Goal: Task Accomplishment & Management: Manage account settings

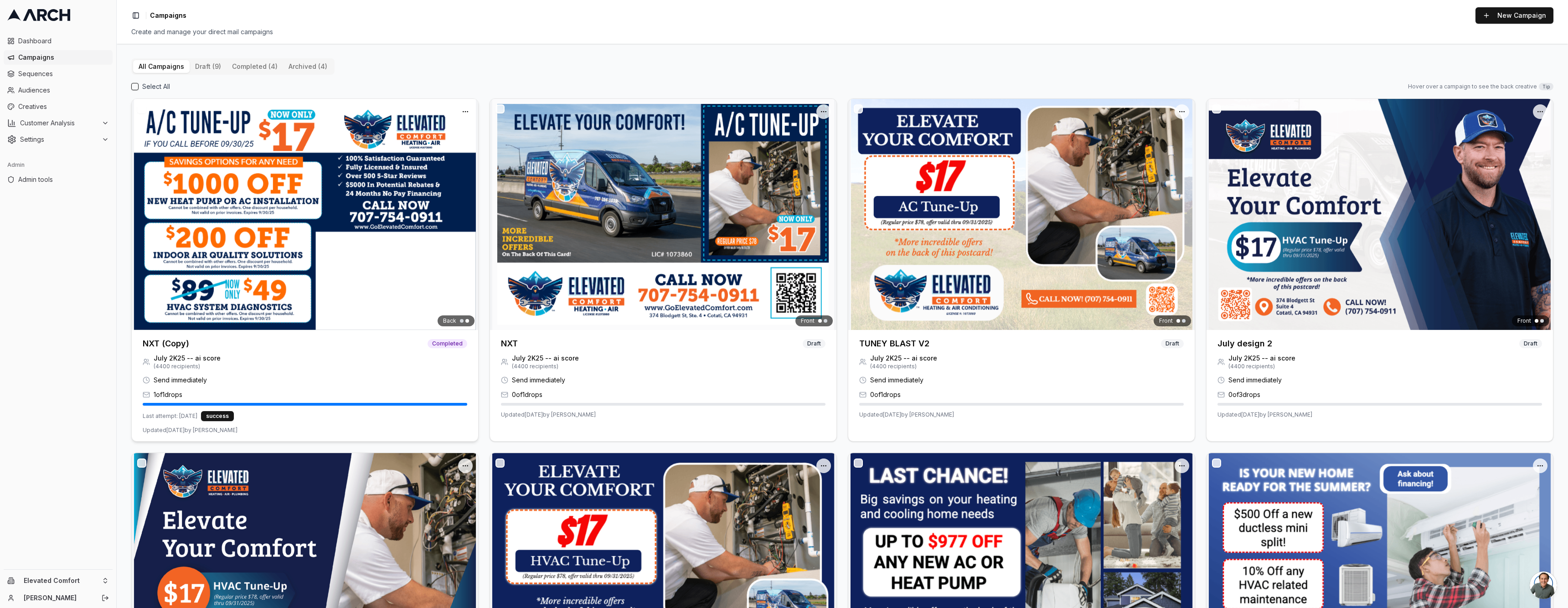
click at [158, 342] on h3 "NXT (Copy)" at bounding box center [166, 344] width 46 height 13
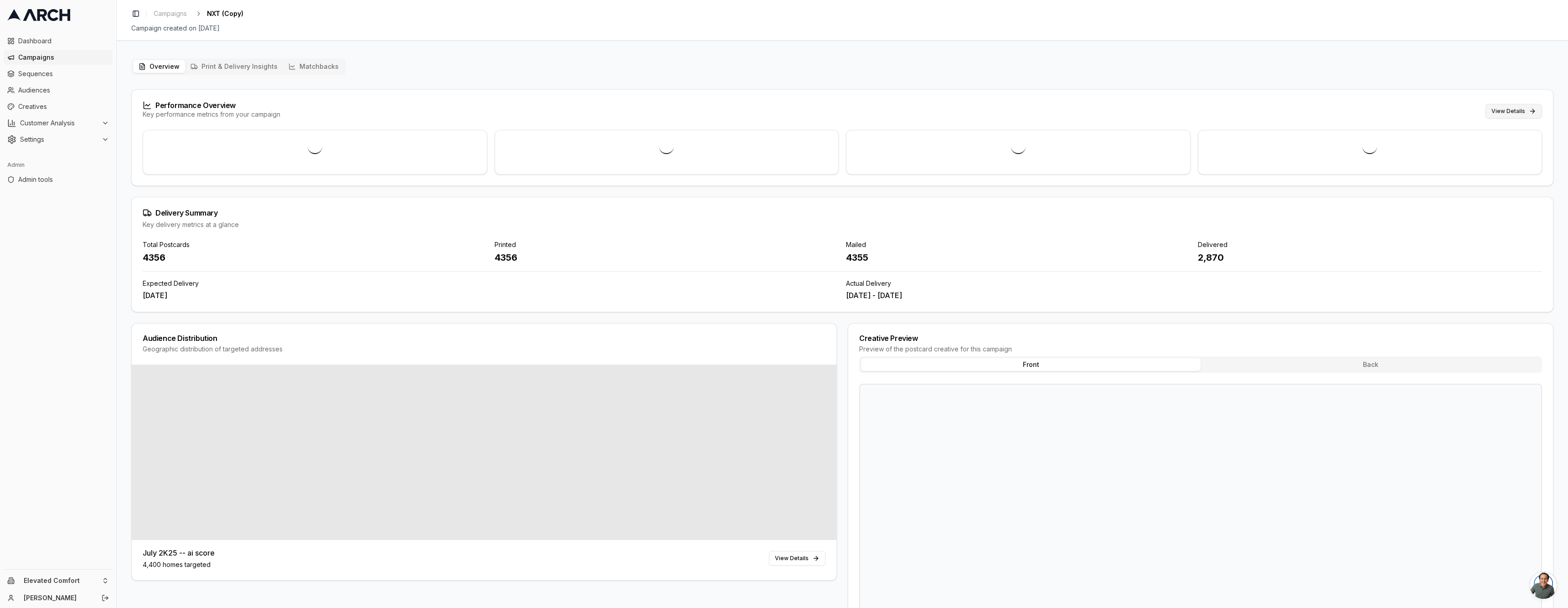
click at [1508, 112] on button "View Details" at bounding box center [1513, 111] width 57 height 15
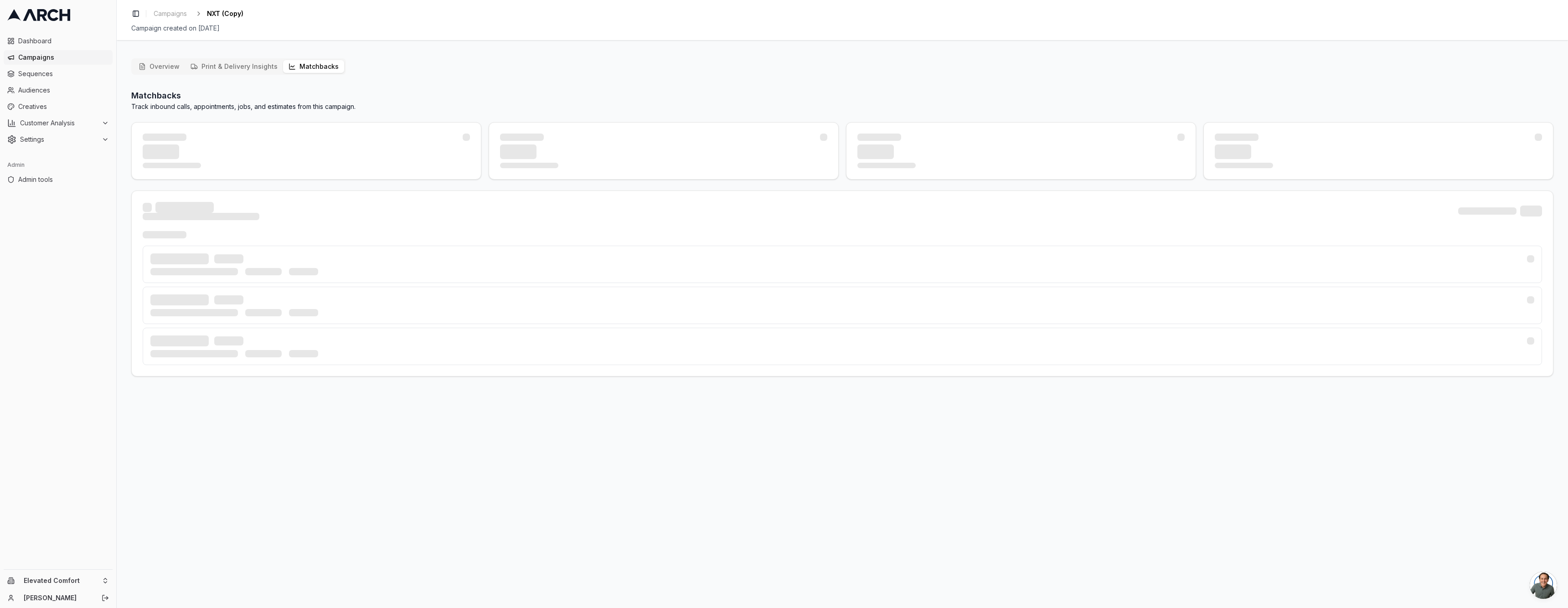
click at [0, 0] on vercel-live-feedback at bounding box center [0, 0] width 0 height 0
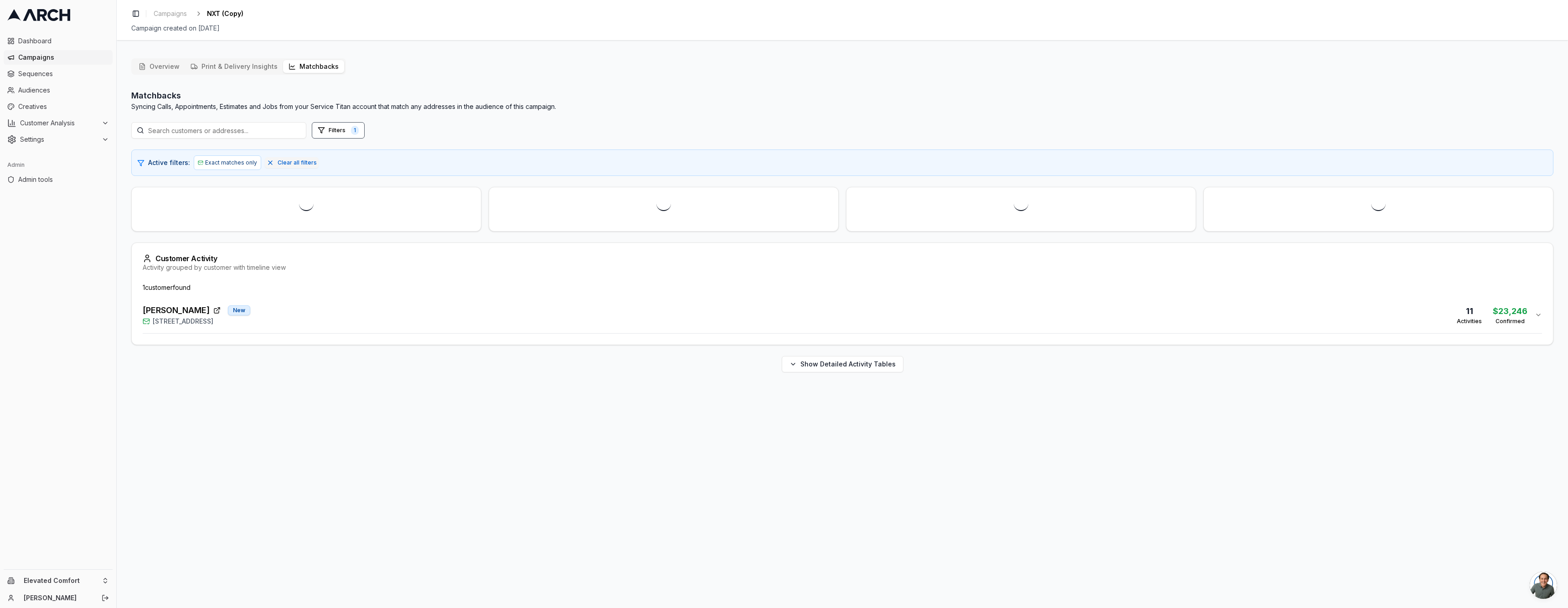
click at [0, 0] on vercel-live-feedback at bounding box center [0, 0] width 0 height 0
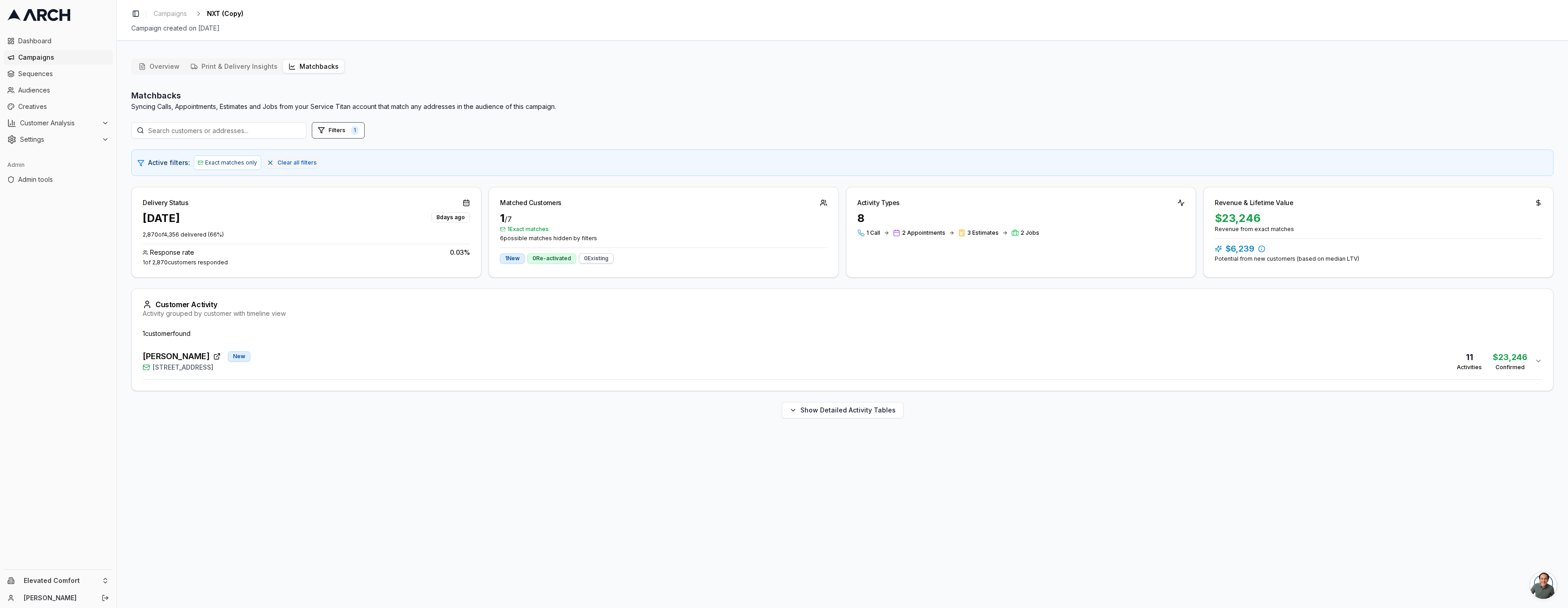
click at [328, 360] on div "Joan Bagniewski New 15 Corte Sereno, Greenbrae, CA 94904 11 Activities $23,246 …" at bounding box center [838, 360] width 1392 height 22
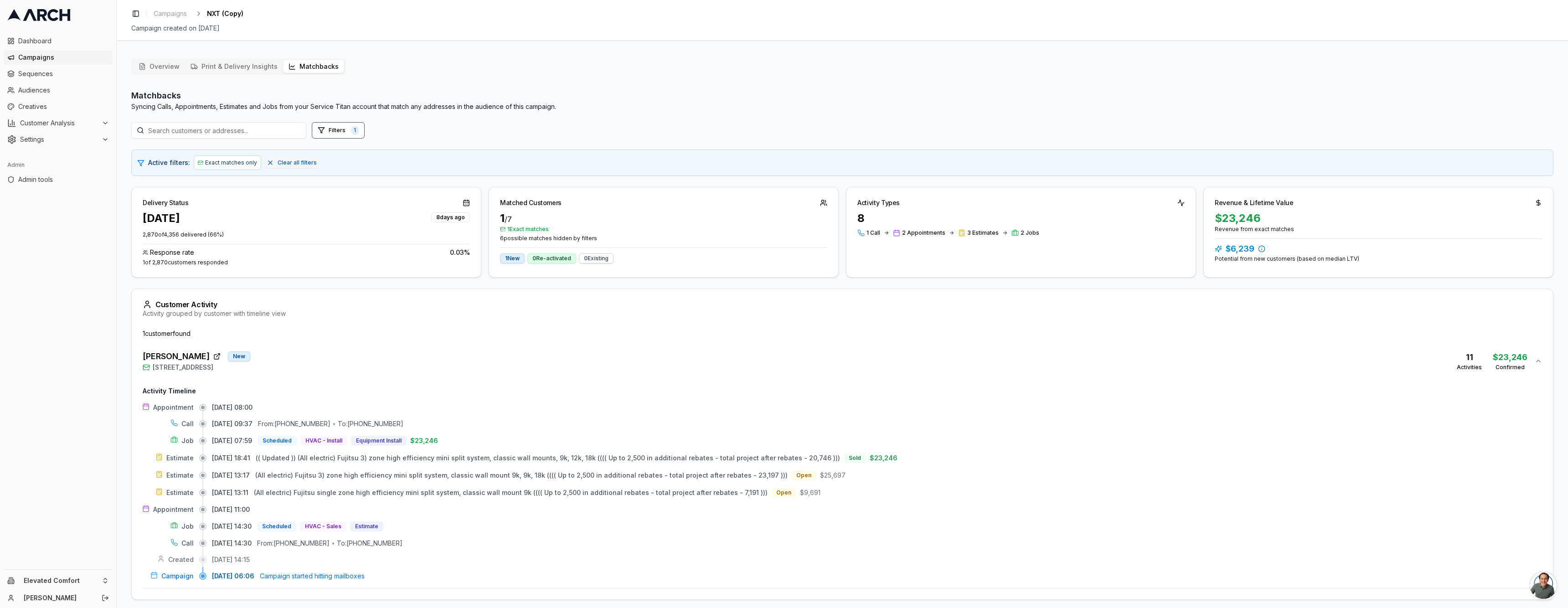
scroll to position [1, 0]
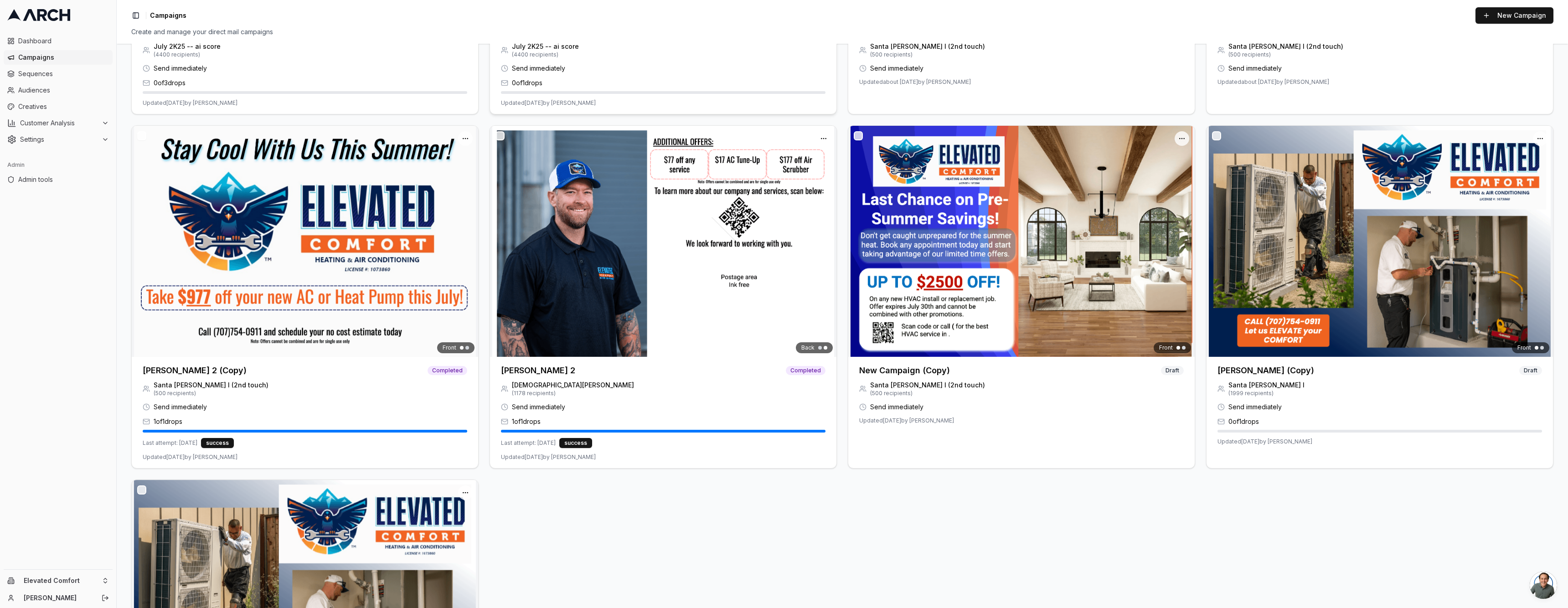
scroll to position [680, 0]
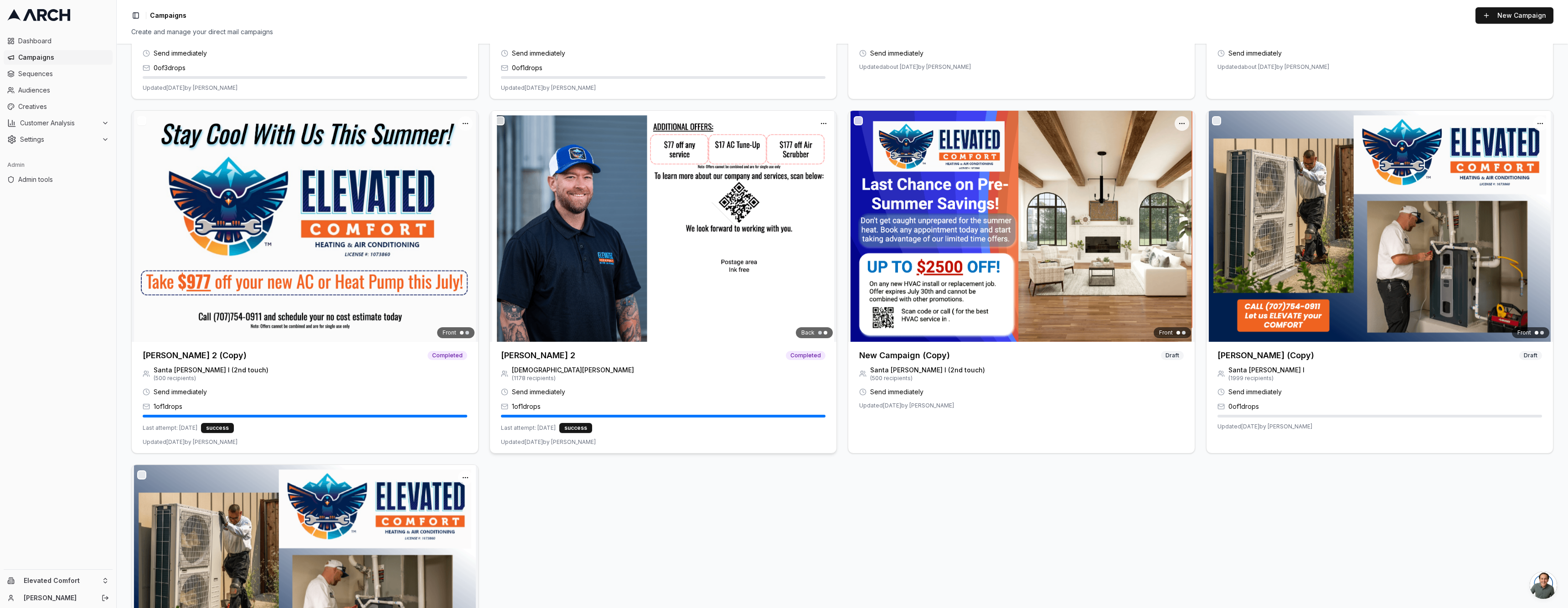
click at [546, 374] on span "( 1178 recipients)" at bounding box center [573, 378] width 122 height 7
click at [524, 349] on h3 "ROSA 2" at bounding box center [538, 356] width 74 height 13
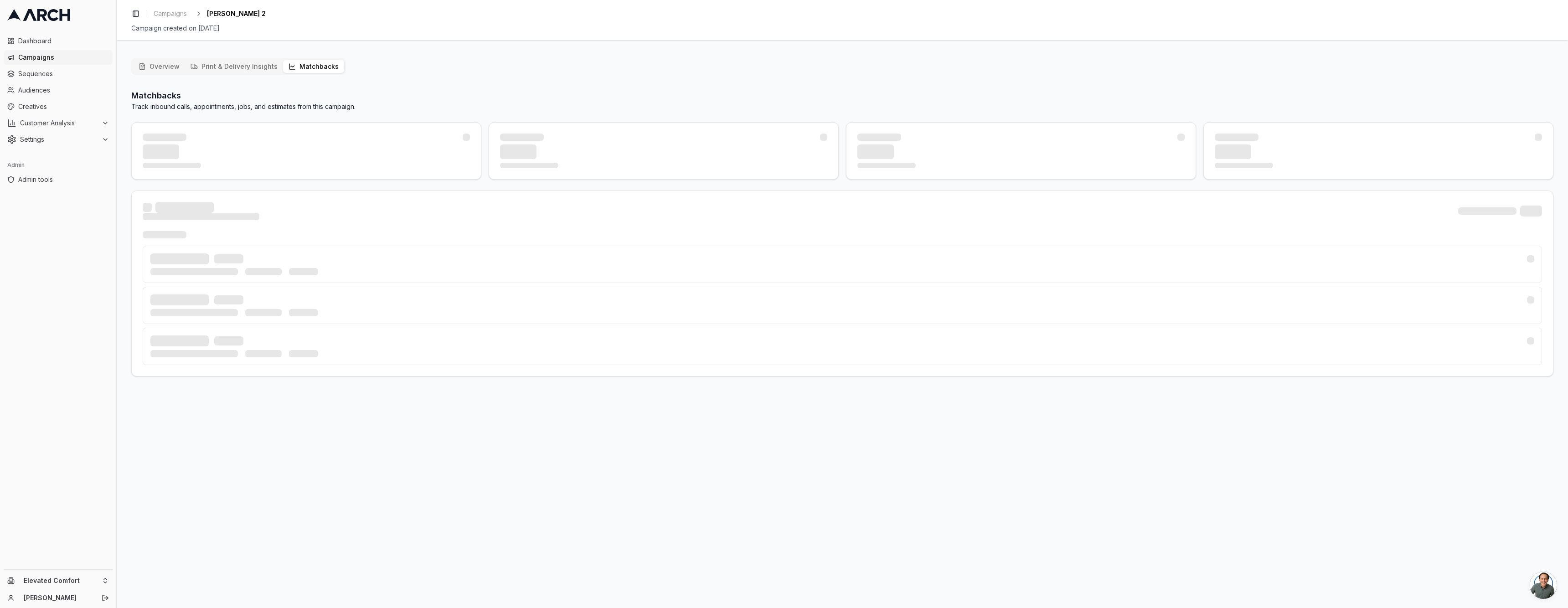
click at [299, 63] on button "Matchbacks" at bounding box center [313, 67] width 61 height 13
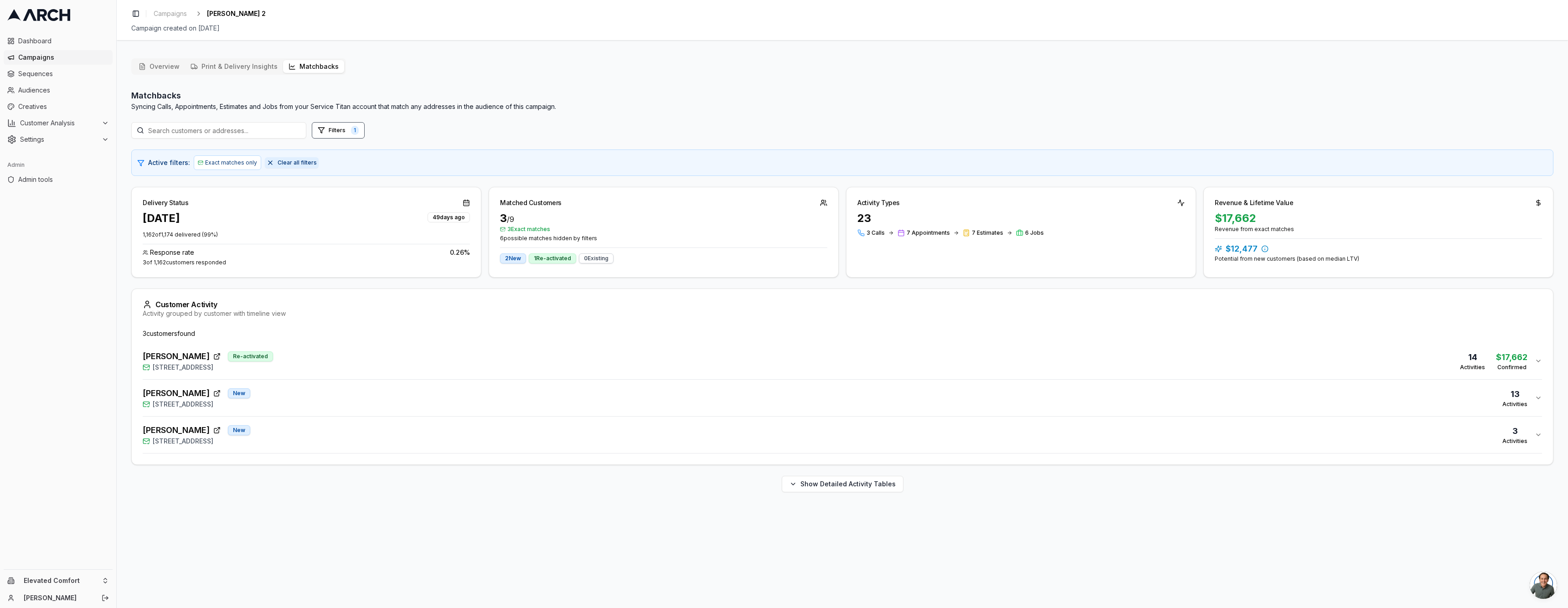
click at [268, 163] on button "Clear all filters" at bounding box center [291, 163] width 54 height 11
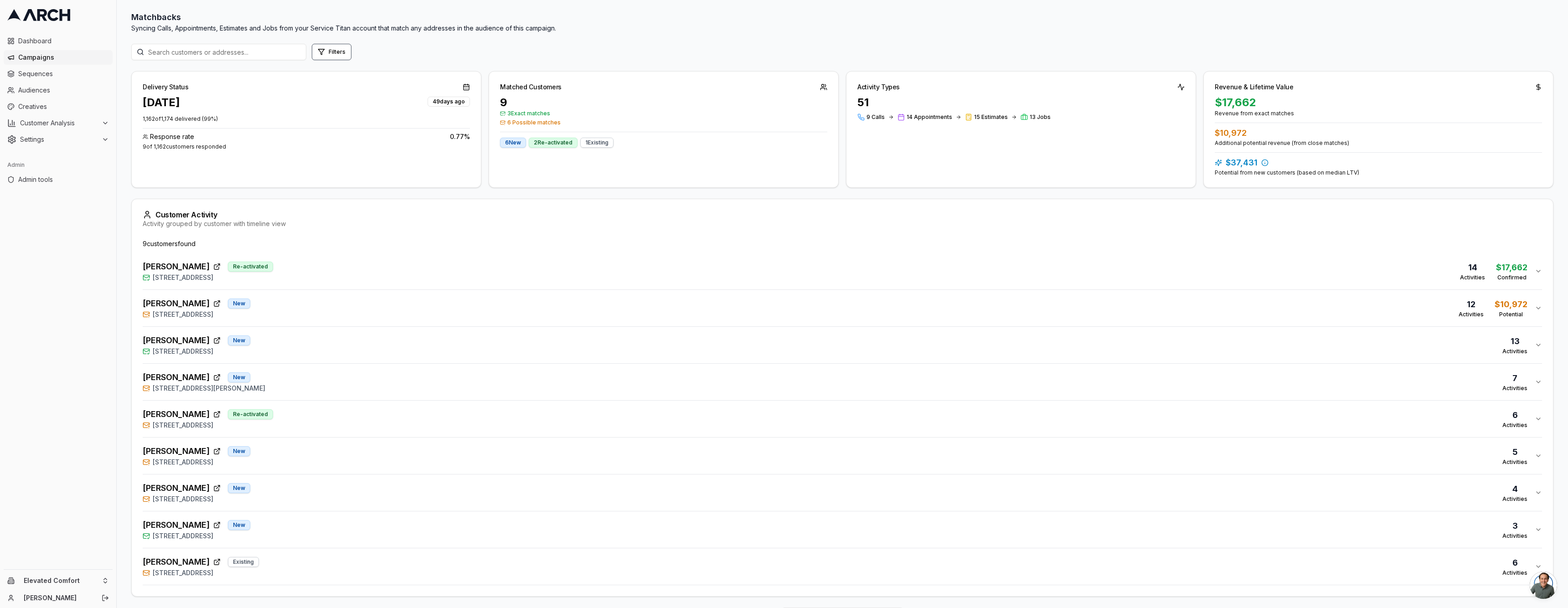
scroll to position [109, 0]
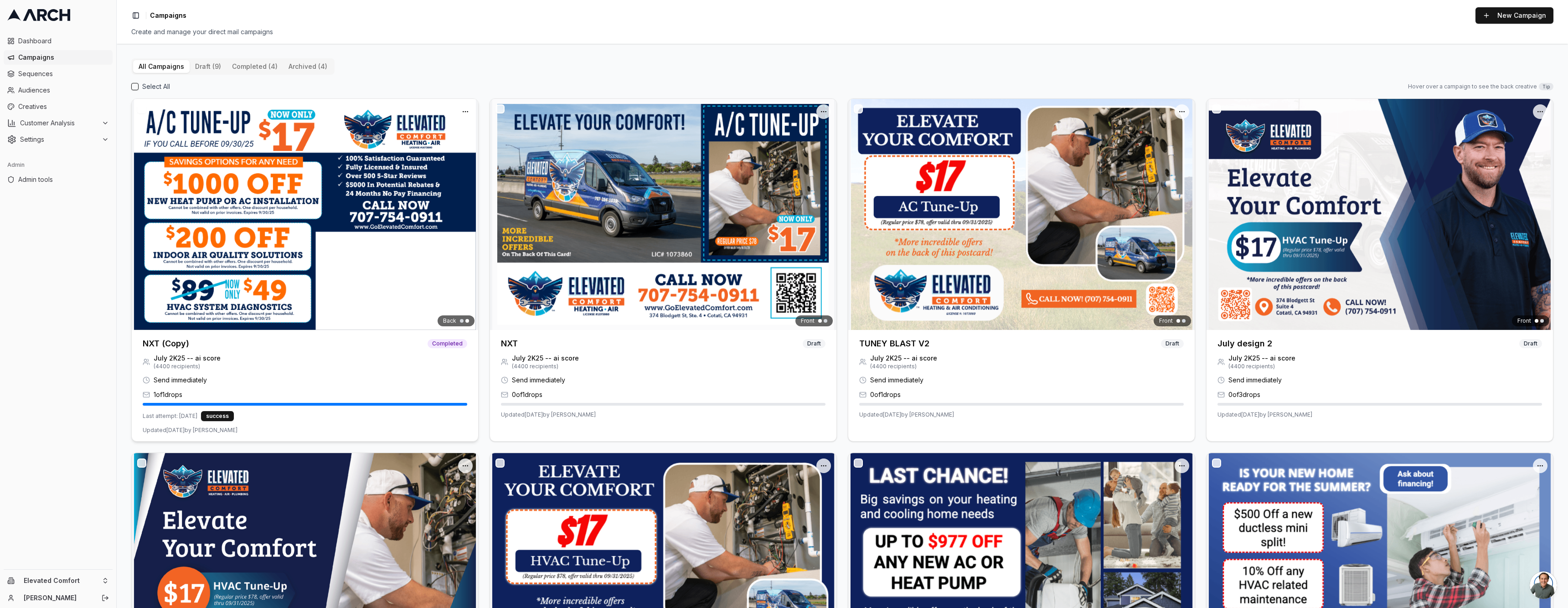
click at [275, 250] on img at bounding box center [305, 214] width 347 height 231
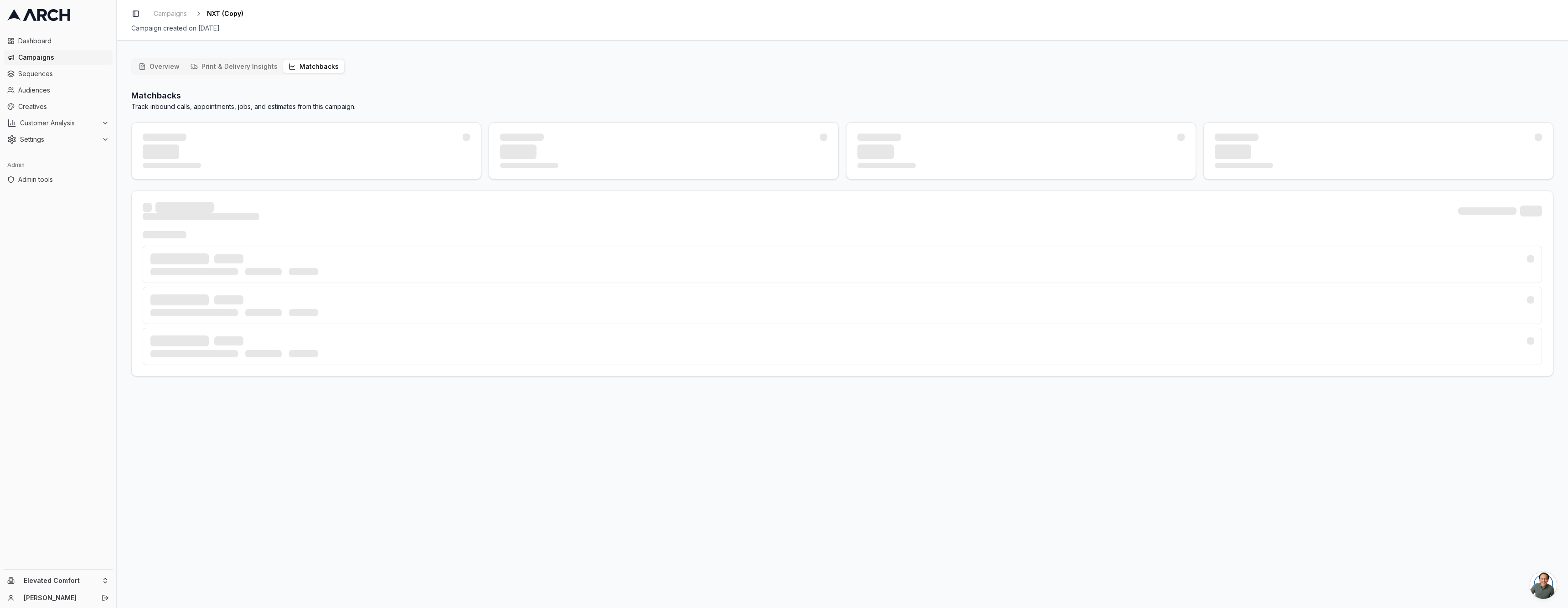
click at [293, 65] on button "Matchbacks" at bounding box center [313, 67] width 61 height 13
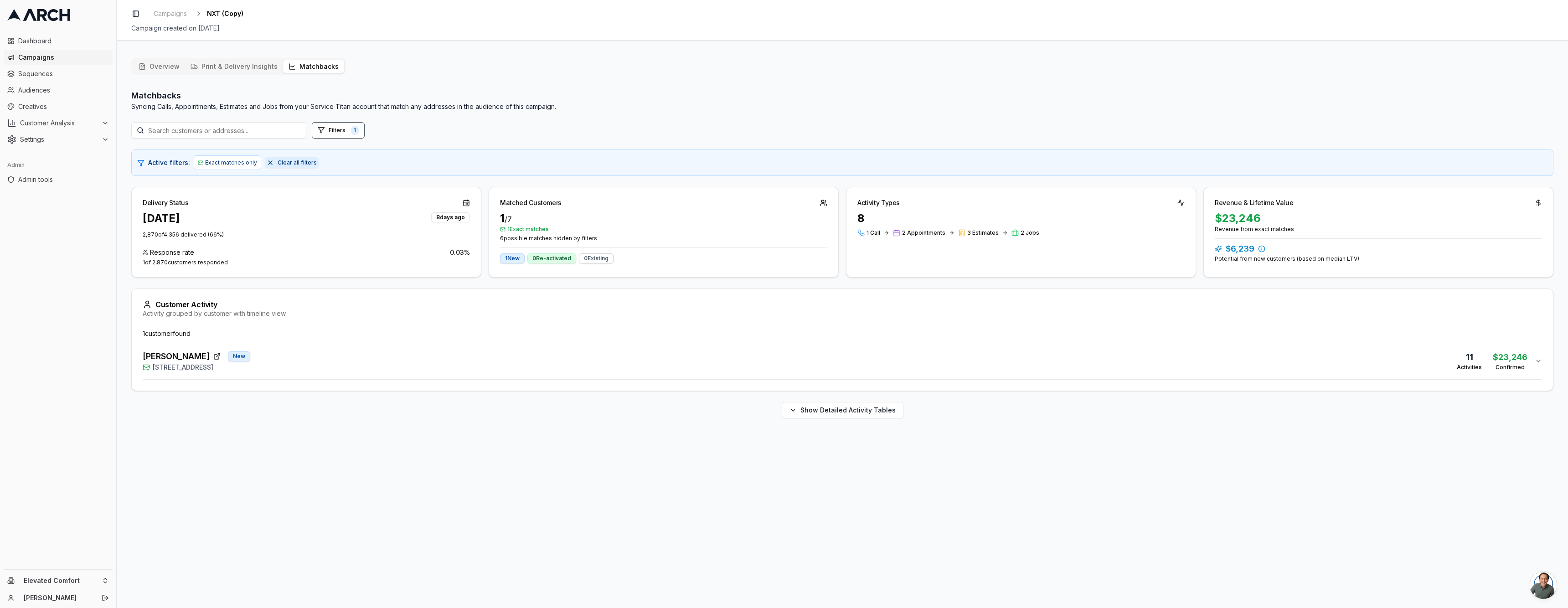
click at [286, 165] on span "Clear all filters" at bounding box center [297, 163] width 39 height 7
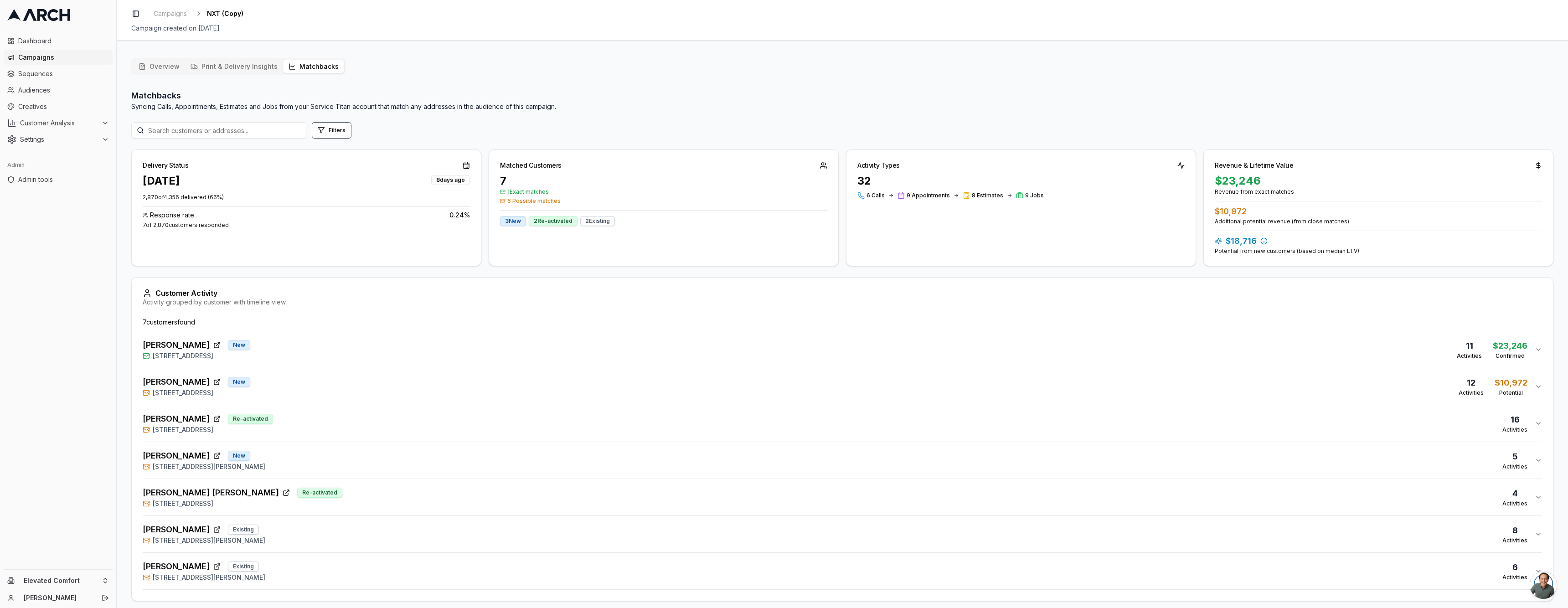
scroll to position [35, 0]
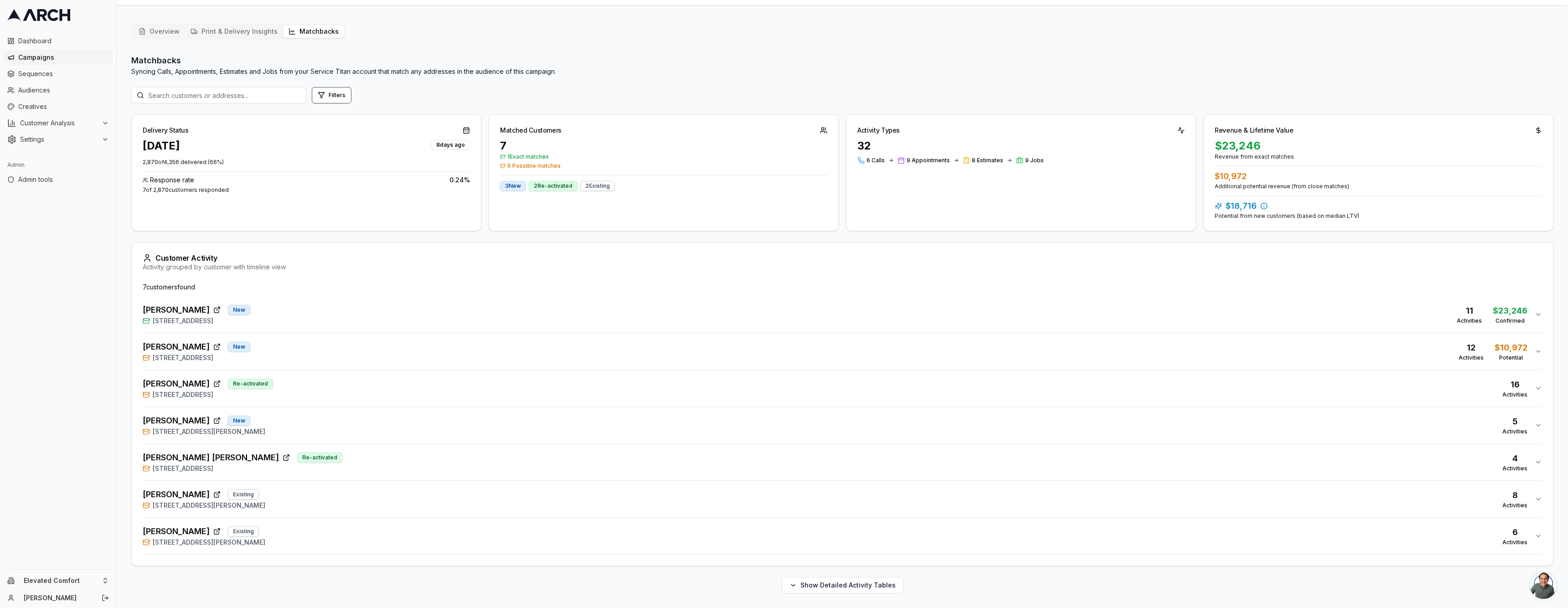
click at [304, 501] on div "David Braff Existing 12 Wolfe Grade, Greenbrae, CA 94904 8 Activities" at bounding box center [838, 499] width 1392 height 22
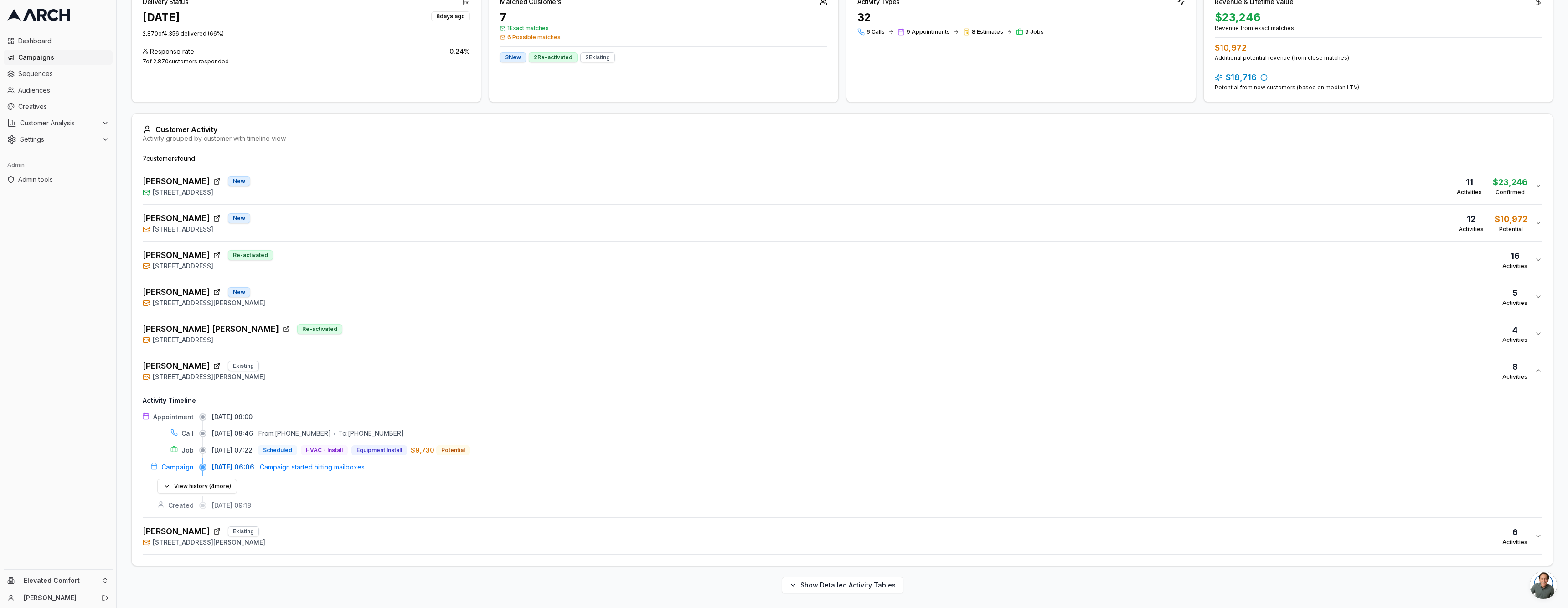
scroll to position [163, 0]
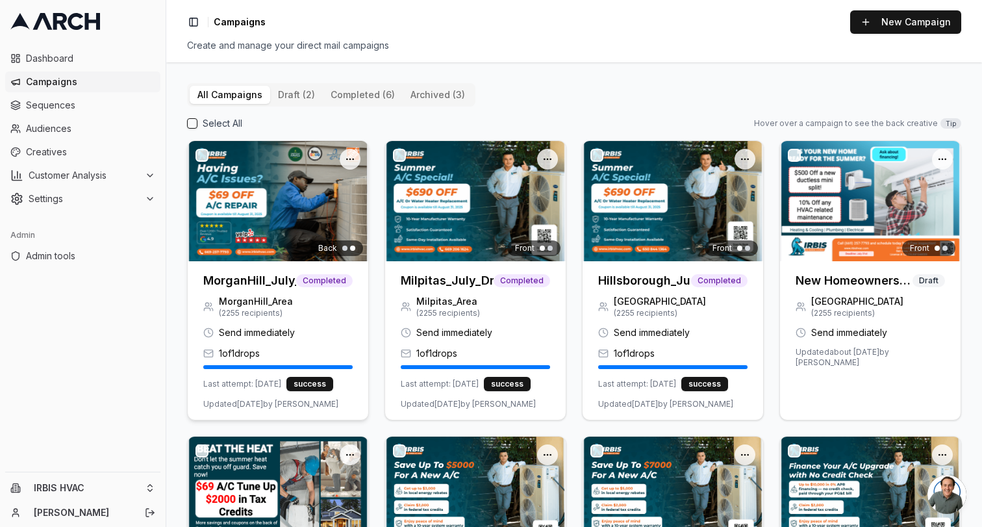
click at [258, 285] on h3 "MorganHill_July_Drop" at bounding box center [249, 281] width 93 height 18
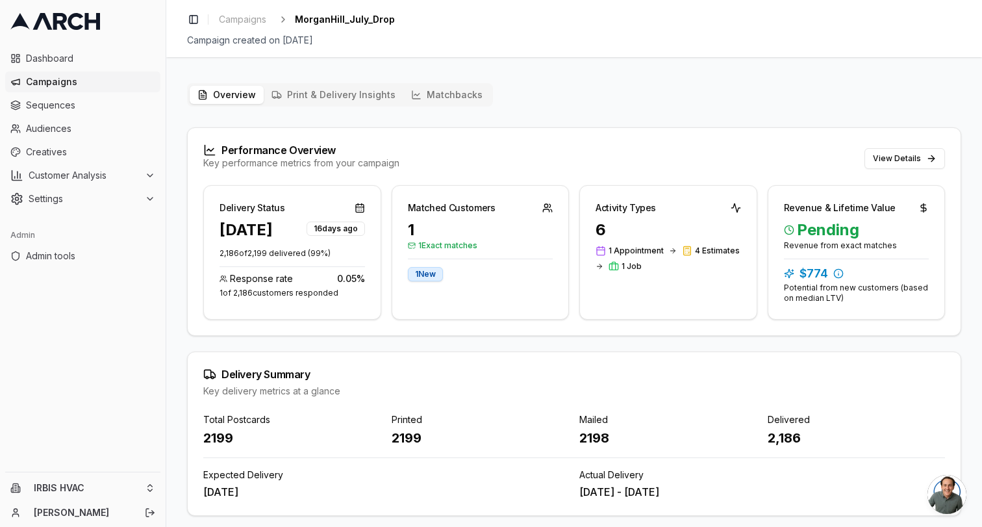
click at [457, 90] on button "Matchbacks" at bounding box center [446, 95] width 87 height 18
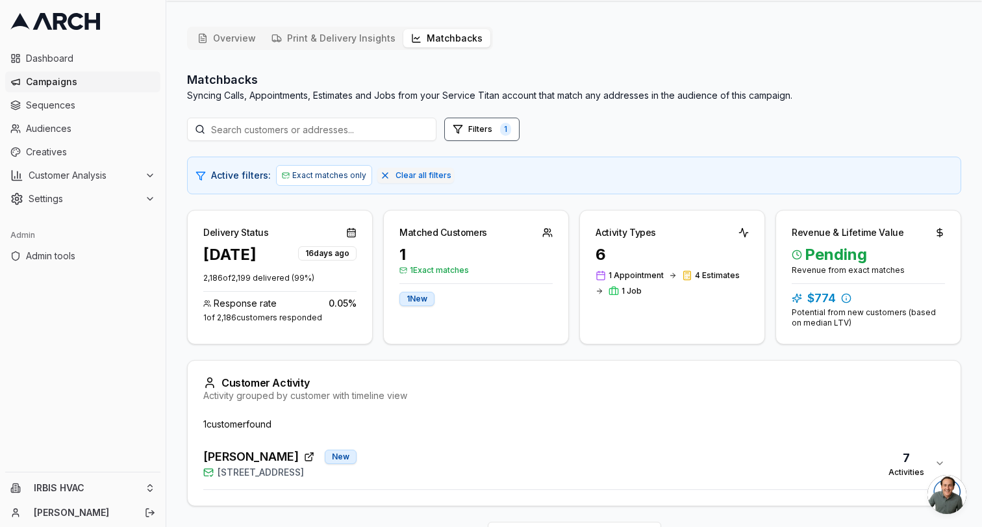
scroll to position [111, 0]
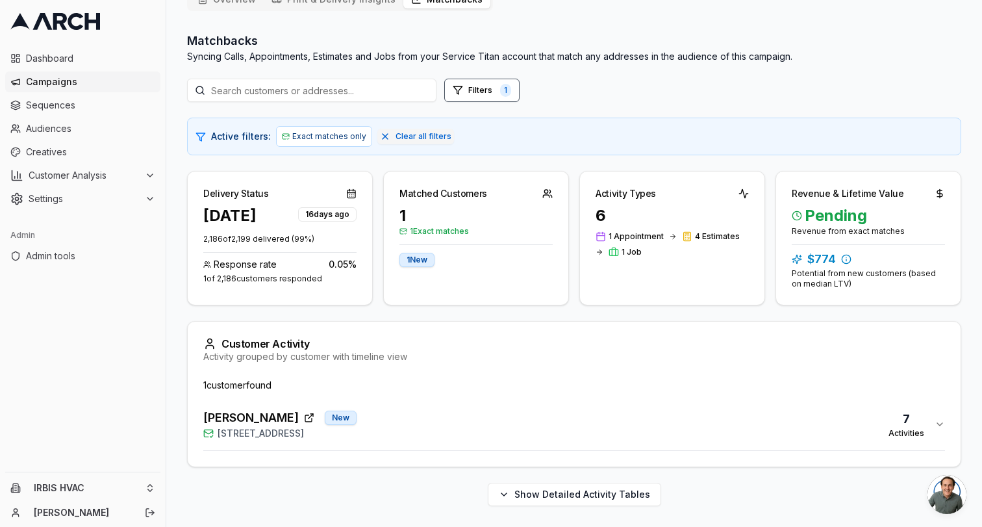
click at [304, 433] on span "16735 Fountain Avenue, Morgan Hill, CA 95037" at bounding box center [261, 433] width 86 height 13
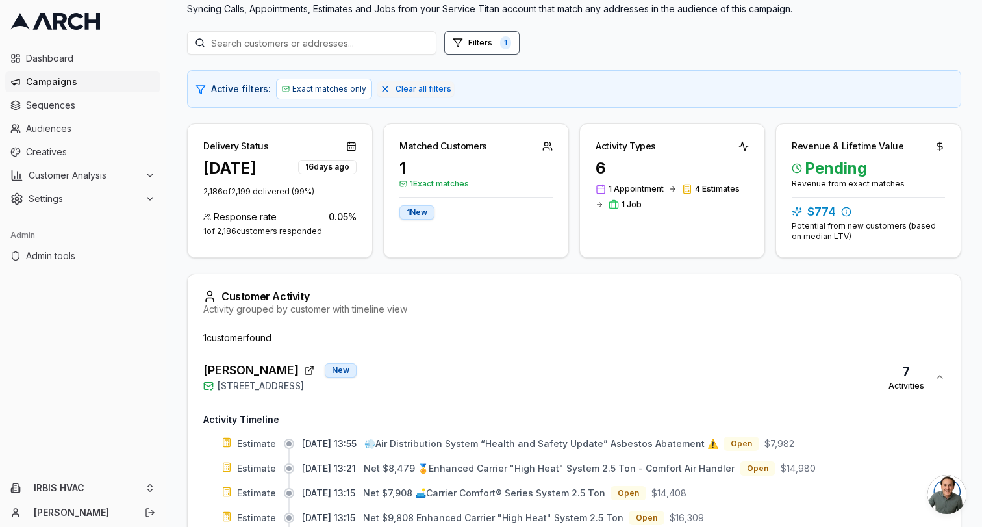
scroll to position [0, 0]
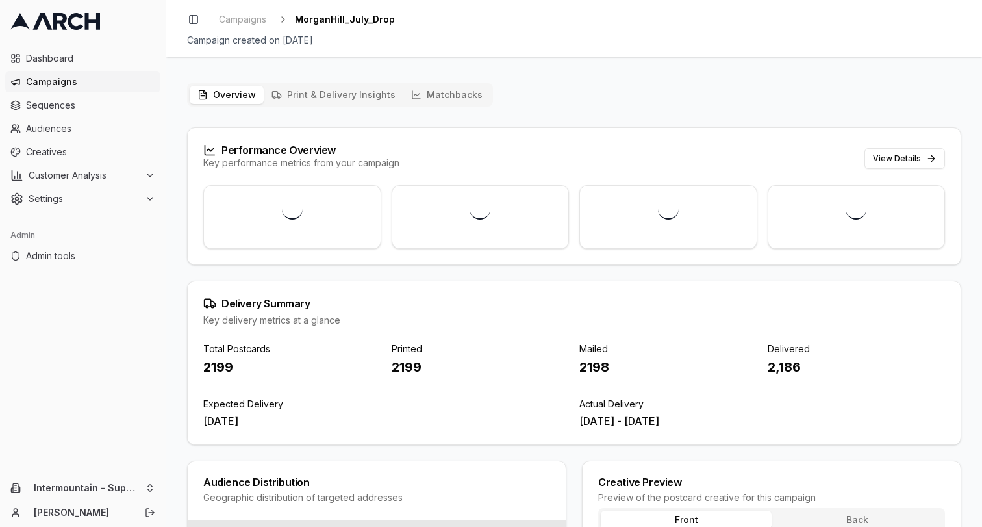
click at [399, 370] on div "2199" at bounding box center [481, 367] width 178 height 18
click at [73, 199] on span "Settings" at bounding box center [84, 198] width 111 height 13
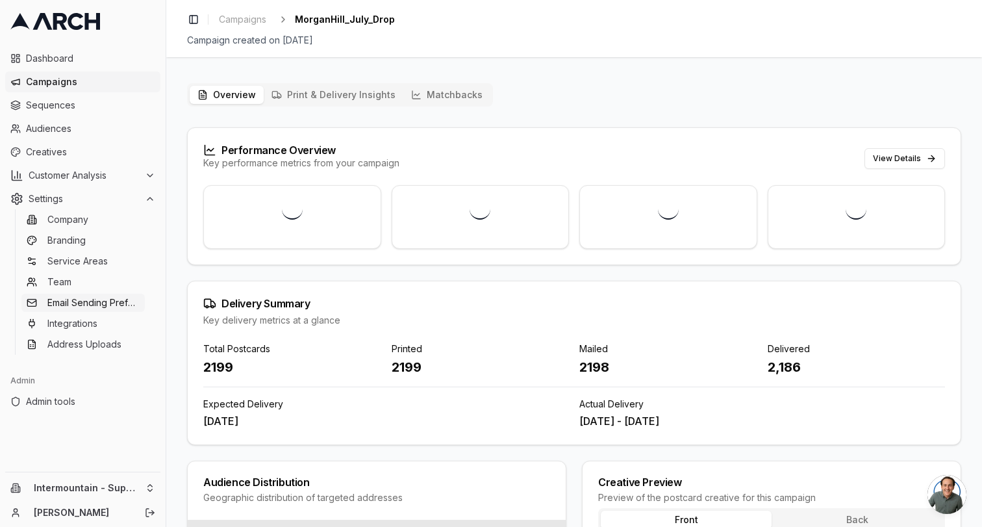
click at [92, 303] on span "Email Sending Preferences" at bounding box center [93, 302] width 92 height 13
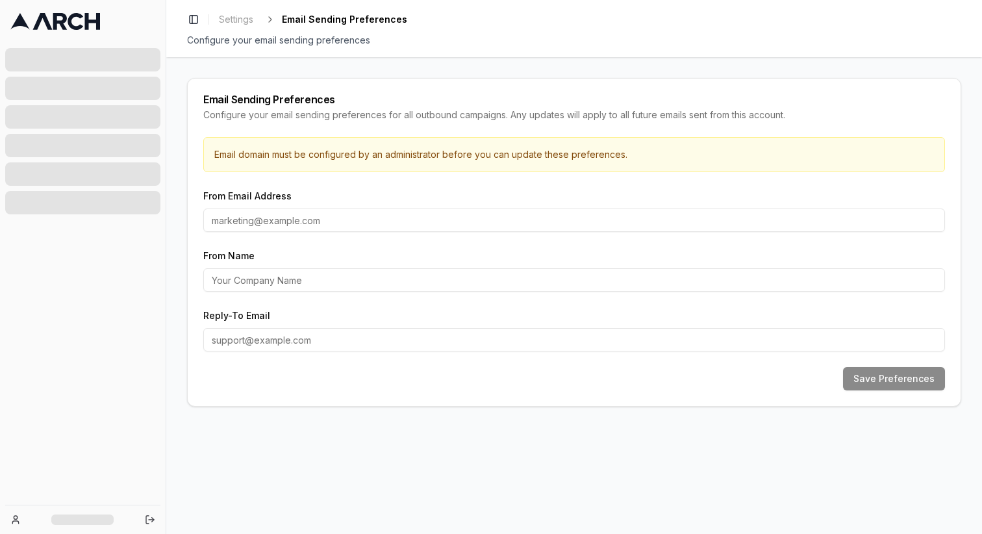
type input "[EMAIL_ADDRESS][DOMAIN_NAME]"
type input "Superior Water and Air"
type input "[EMAIL_ADDRESS][DOMAIN_NAME]"
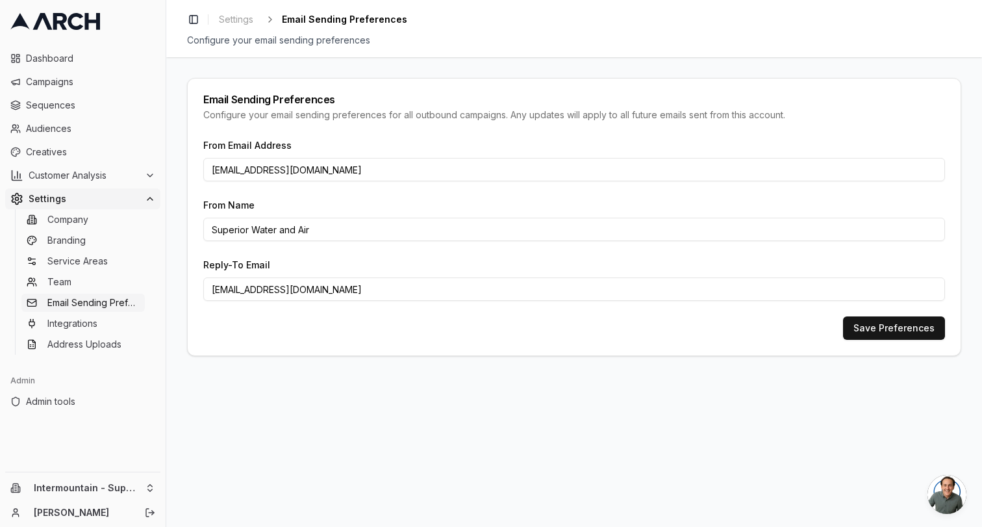
click at [231, 172] on input "[EMAIL_ADDRESS][DOMAIN_NAME]" at bounding box center [574, 169] width 742 height 23
click at [281, 171] on input "[EMAIL_ADDRESS][DOMAIN_NAME]" at bounding box center [574, 169] width 742 height 23
